Goal: Navigation & Orientation: Find specific page/section

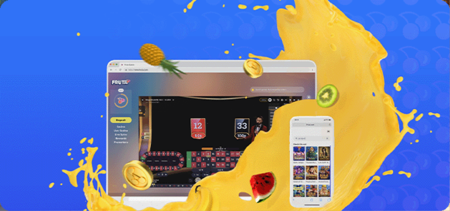
click at [42, 28] on span "Kirjaudu" at bounding box center [48, 25] width 17 height 5
drag, startPoint x: 425, startPoint y: 191, endPoint x: 405, endPoint y: 179, distance: 24.4
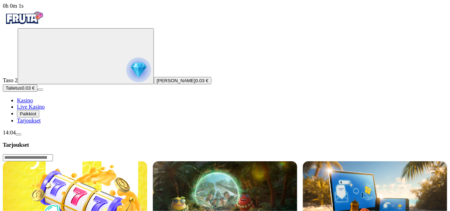
scroll to position [19, 0]
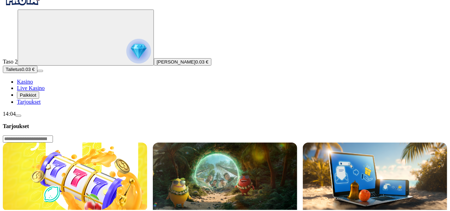
click at [51, 117] on div "14:04" at bounding box center [225, 114] width 445 height 6
click at [40, 117] on div "14:04" at bounding box center [225, 114] width 445 height 6
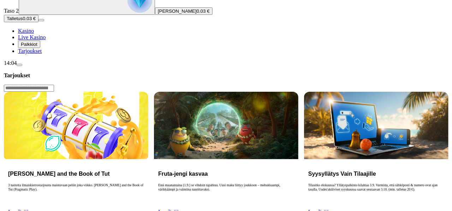
scroll to position [70, 0]
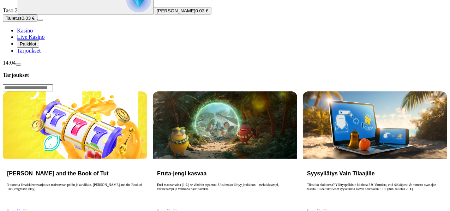
click at [18, 65] on span "menu icon" at bounding box center [18, 65] width 0 height 0
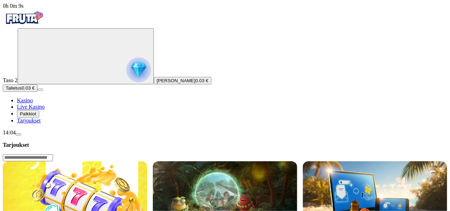
click at [28, 136] on div "14:04" at bounding box center [225, 133] width 445 height 6
click at [40, 136] on div "14:04" at bounding box center [225, 133] width 445 height 6
click at [18, 135] on span "menu icon" at bounding box center [18, 135] width 0 height 0
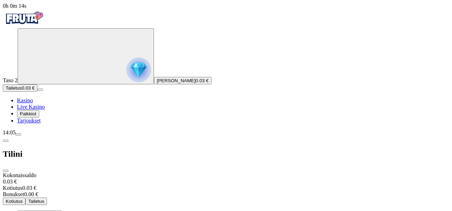
click at [6, 171] on span "close icon" at bounding box center [6, 171] width 0 height 0
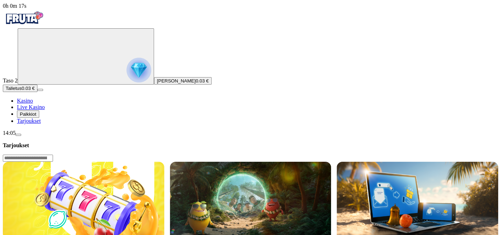
click at [33, 136] on div "14:05" at bounding box center [250, 133] width 495 height 6
click at [36, 117] on span "Palkkiot" at bounding box center [28, 113] width 17 height 5
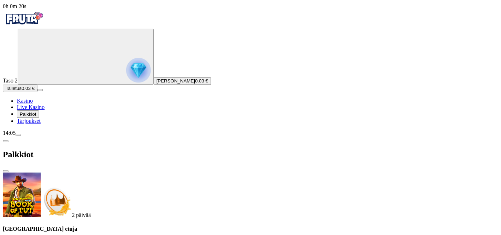
scroll to position [19, 0]
click at [41, 124] on link "Tarjoukset" at bounding box center [29, 121] width 24 height 6
